Goal: Find specific page/section: Find specific page/section

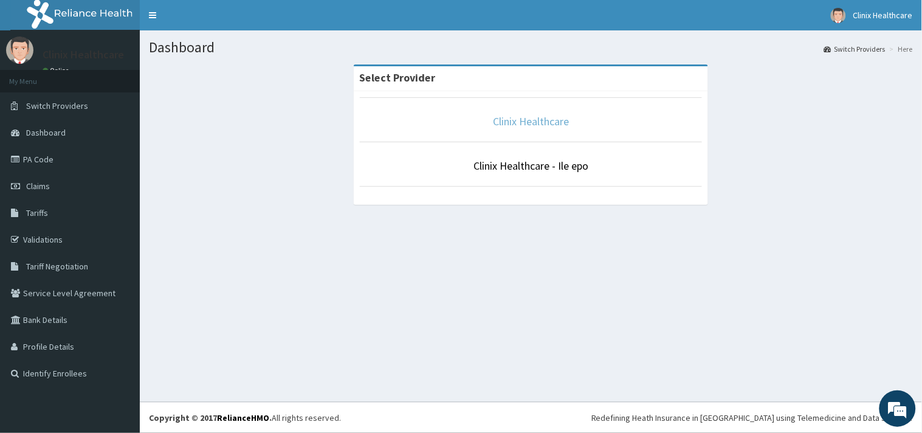
click at [538, 117] on link "Clinix Healthcare" at bounding box center [531, 121] width 76 height 14
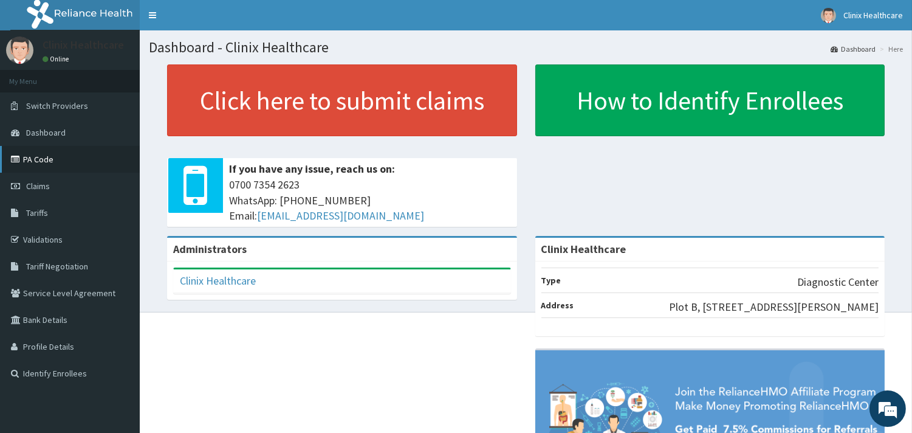
click at [61, 168] on link "PA Code" at bounding box center [70, 159] width 140 height 27
